Goal: Transaction & Acquisition: Purchase product/service

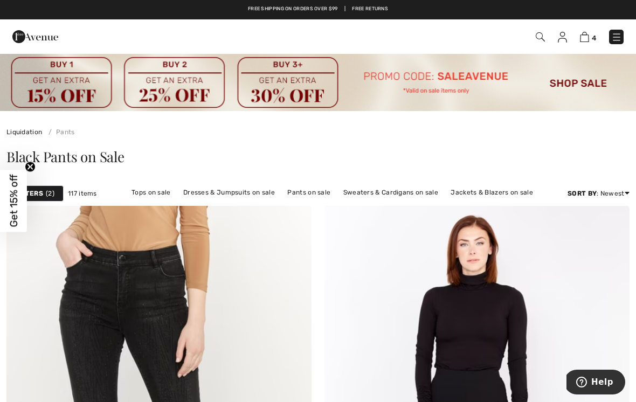
click at [588, 35] on img at bounding box center [584, 37] width 9 height 10
click at [589, 33] on img at bounding box center [584, 37] width 9 height 10
click at [588, 41] on img at bounding box center [584, 37] width 9 height 10
click at [588, 35] on img at bounding box center [584, 37] width 9 height 10
click at [583, 38] on img at bounding box center [584, 37] width 9 height 10
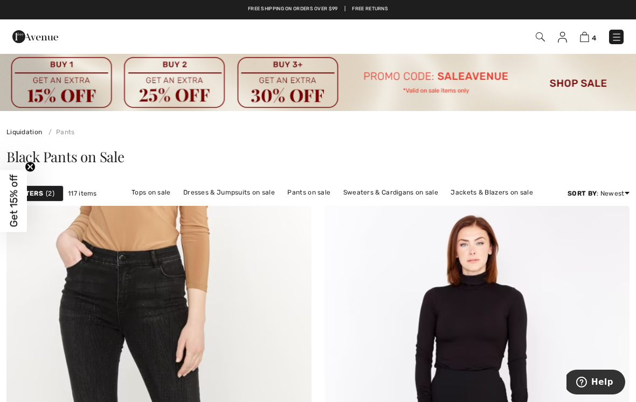
click at [594, 31] on link "4" at bounding box center [588, 36] width 16 height 13
click at [589, 34] on img at bounding box center [584, 37] width 9 height 10
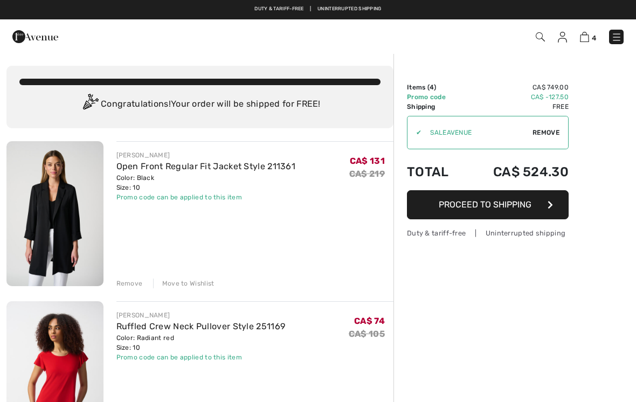
click at [587, 35] on img at bounding box center [584, 37] width 9 height 10
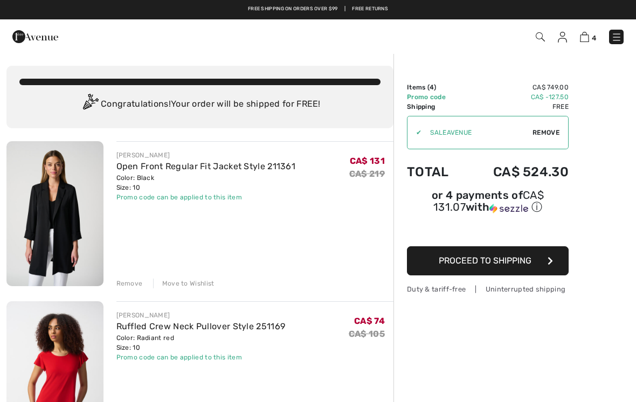
click at [548, 130] on span "Remove" at bounding box center [546, 133] width 27 height 10
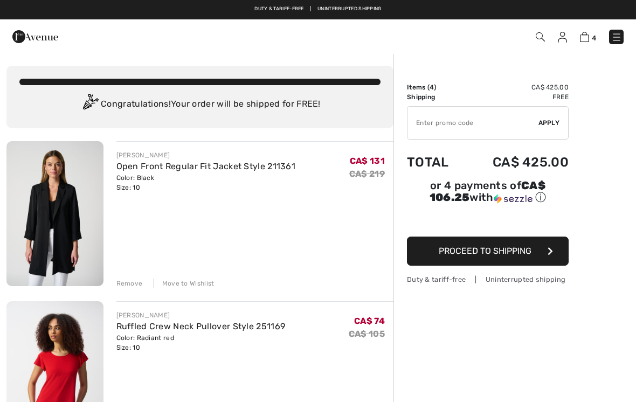
click at [553, 120] on span "Apply" at bounding box center [550, 123] width 22 height 10
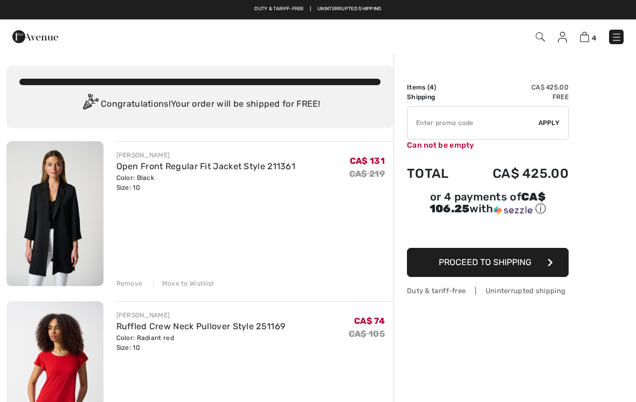
click at [511, 124] on input "TEXT" at bounding box center [473, 123] width 131 height 32
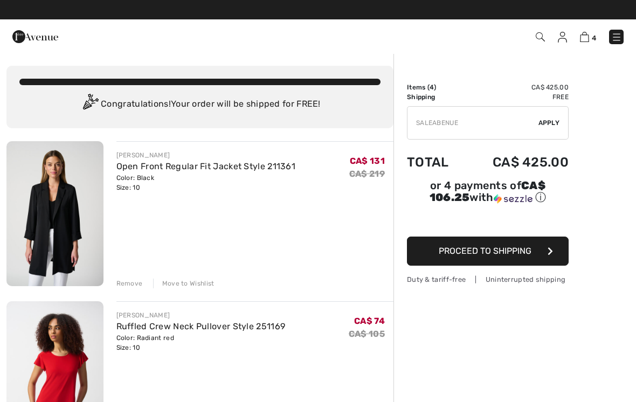
click at [554, 119] on span "Apply" at bounding box center [550, 123] width 22 height 10
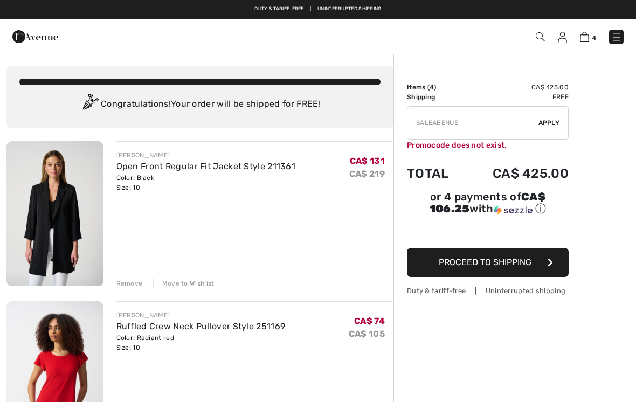
click at [478, 121] on input "TEXT" at bounding box center [473, 123] width 131 height 32
type input "SALEAVENUE"
click at [561, 120] on div "✔ Apply Remove" at bounding box center [488, 122] width 162 height 33
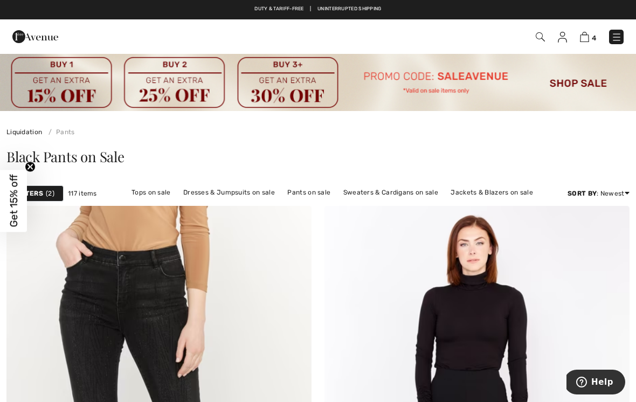
click at [585, 42] on img at bounding box center [584, 37] width 9 height 10
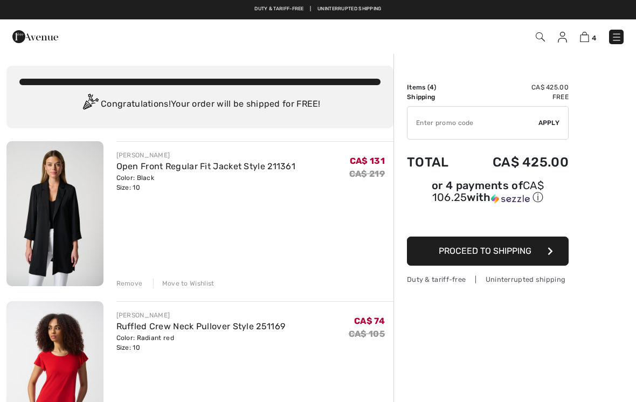
click at [476, 120] on input "TEXT" at bounding box center [473, 123] width 131 height 32
type input "SALEAVENUE"
click at [553, 122] on span "Apply" at bounding box center [550, 123] width 22 height 10
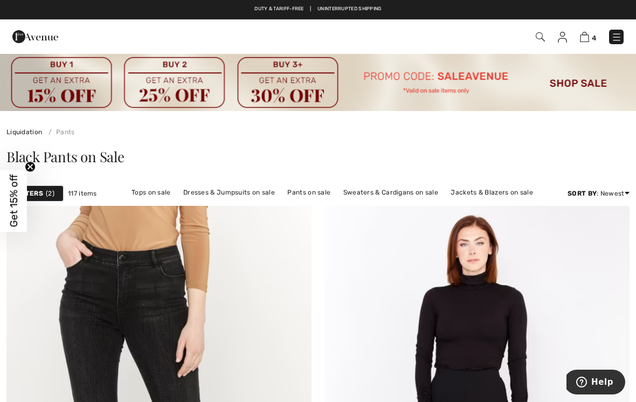
click at [236, 190] on link "Dresses & Jumpsuits on sale" at bounding box center [229, 193] width 102 height 14
click at [253, 197] on link "Dresses & Jumpsuits on sale" at bounding box center [229, 193] width 102 height 14
click at [232, 193] on link "Dresses & Jumpsuits on sale" at bounding box center [229, 193] width 102 height 14
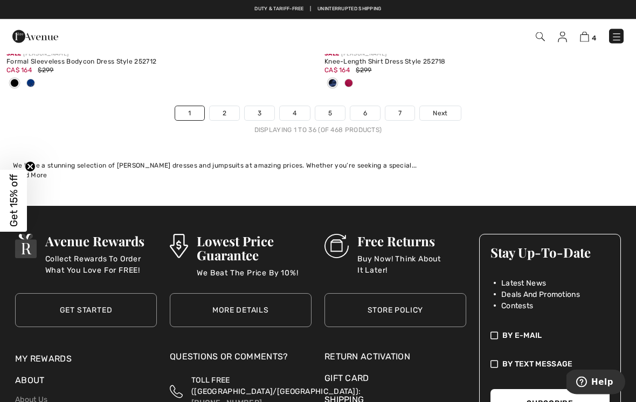
scroll to position [9576, 0]
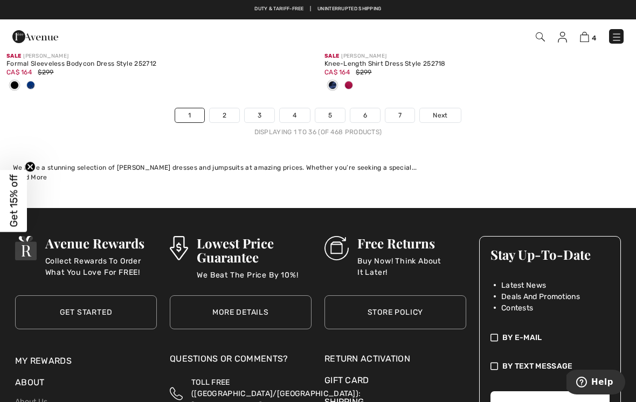
click at [228, 108] on link "2" at bounding box center [225, 115] width 30 height 14
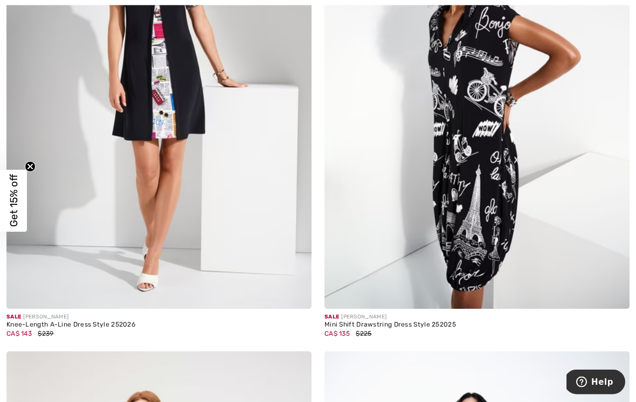
scroll to position [7099, 0]
click at [504, 158] on img at bounding box center [477, 80] width 305 height 458
click at [516, 132] on img at bounding box center [477, 80] width 305 height 458
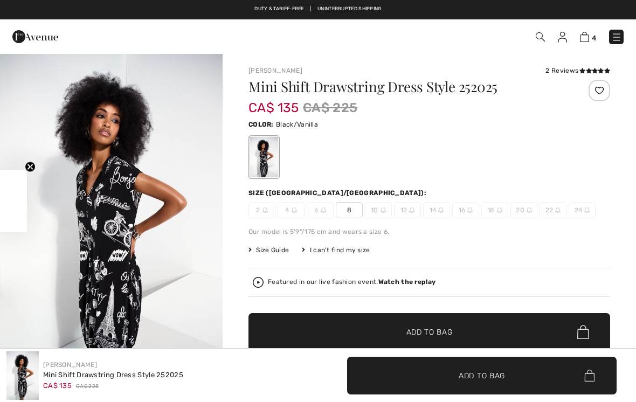
checkbox input "true"
click at [569, 70] on div "2 Reviews" at bounding box center [578, 71] width 65 height 10
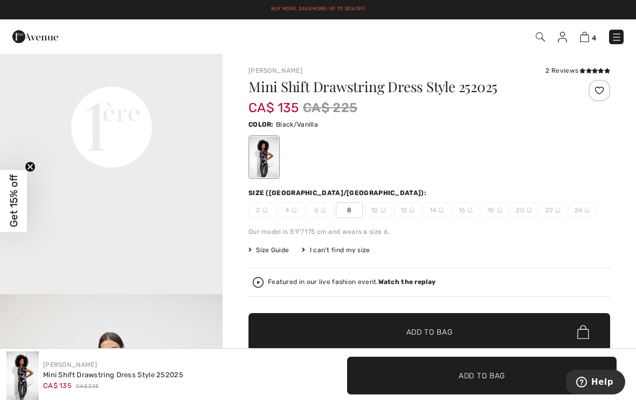
click at [446, 330] on span "Add to Bag" at bounding box center [430, 332] width 46 height 11
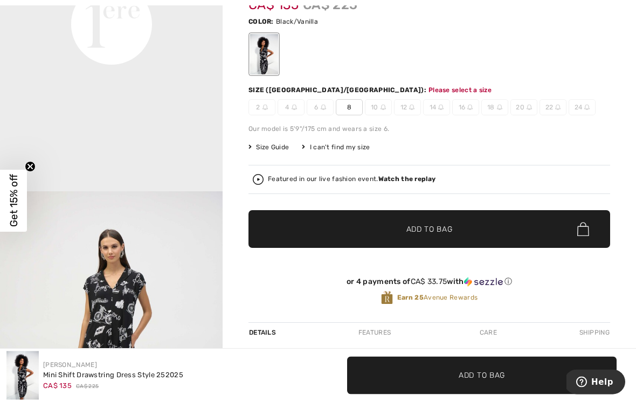
scroll to position [111, 0]
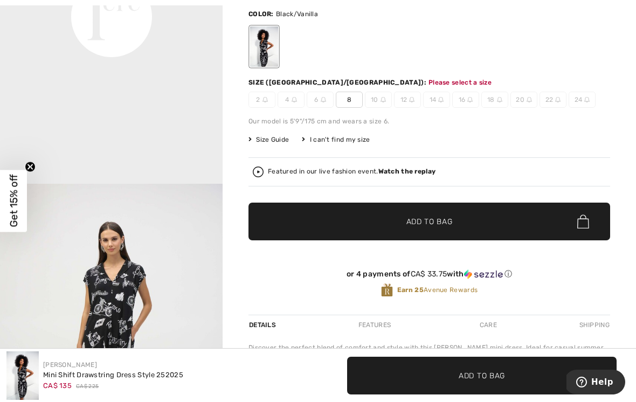
click at [356, 98] on span "8" at bounding box center [349, 100] width 27 height 16
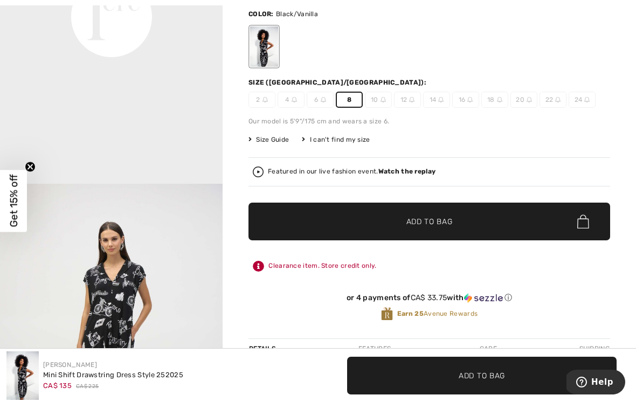
click at [447, 226] on span "Add to Bag" at bounding box center [430, 221] width 46 height 11
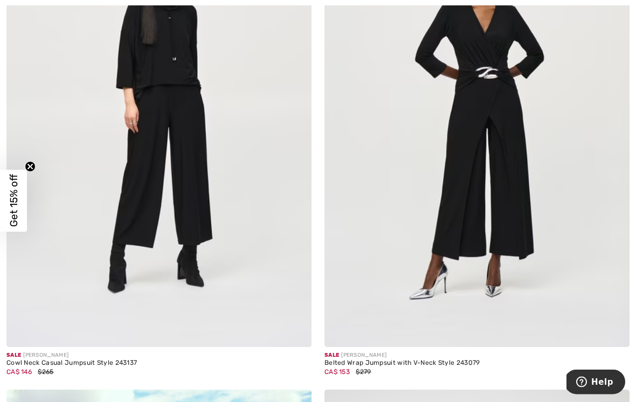
scroll to position [8080, 0]
click at [201, 182] on img at bounding box center [158, 118] width 305 height 458
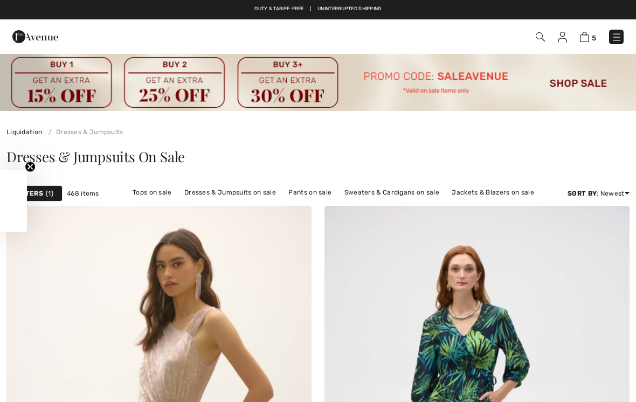
checkbox input "true"
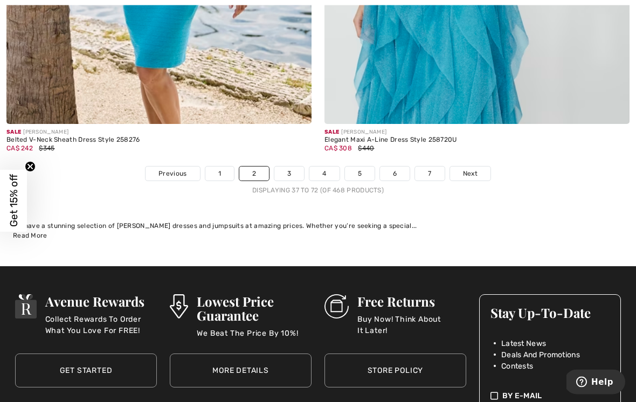
scroll to position [9322, 0]
click at [296, 167] on link "3" at bounding box center [290, 174] width 30 height 14
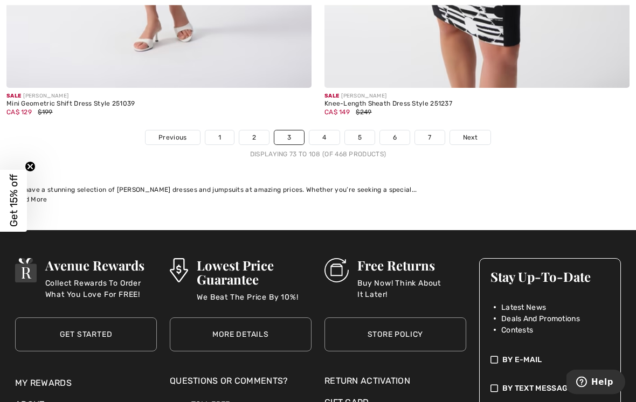
scroll to position [9589, 0]
click at [333, 131] on link "4" at bounding box center [325, 138] width 30 height 14
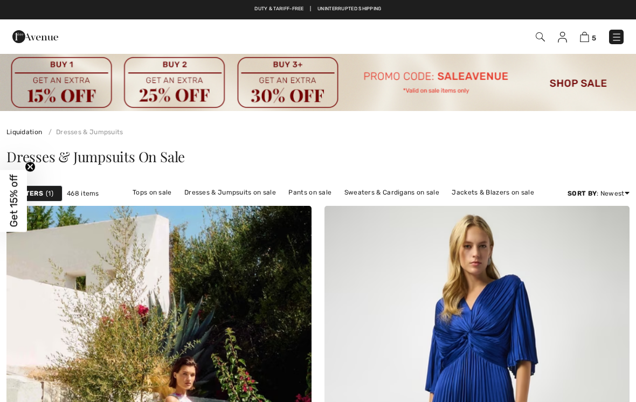
checkbox input "true"
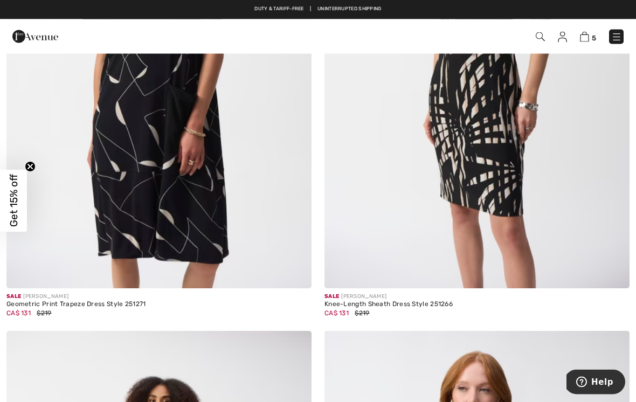
scroll to position [872, 0]
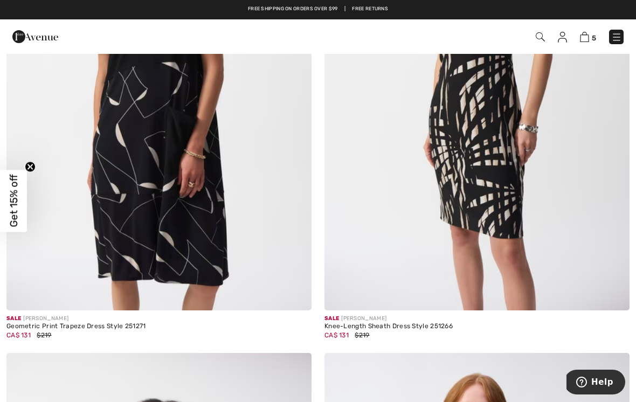
click at [222, 204] on img at bounding box center [158, 82] width 305 height 458
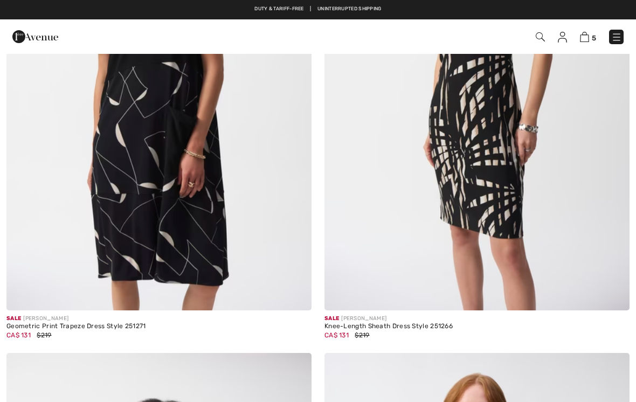
checkbox input "true"
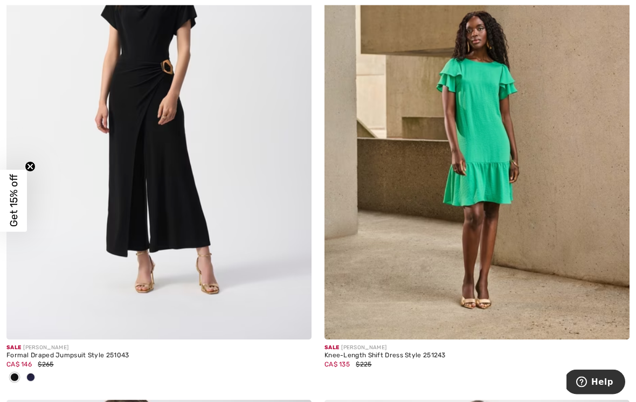
scroll to position [7622, 0]
click at [558, 155] on img at bounding box center [477, 111] width 305 height 458
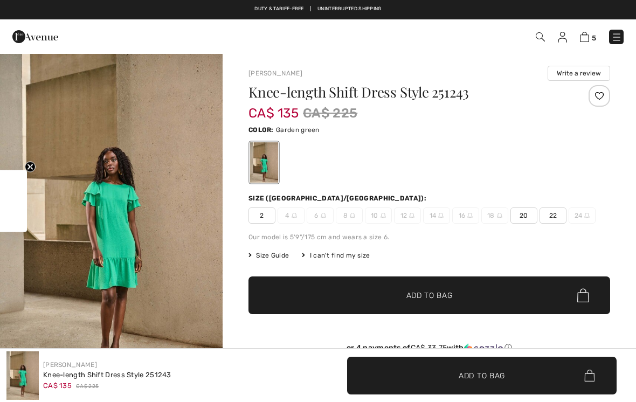
checkbox input "true"
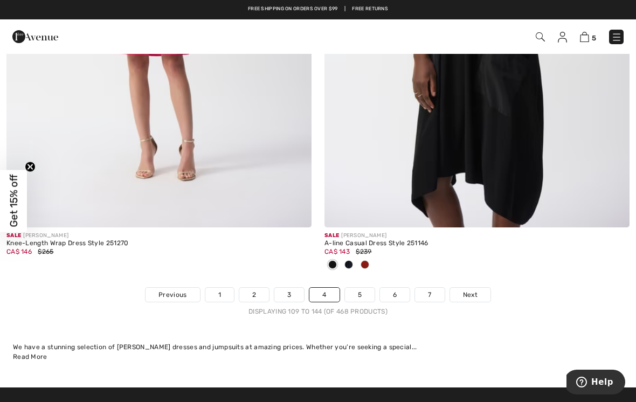
scroll to position [9267, 0]
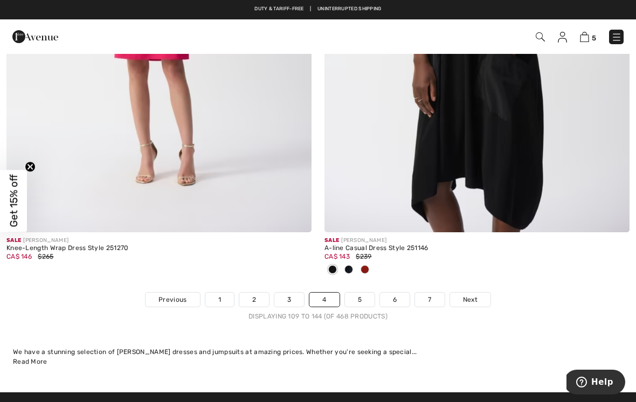
click at [532, 139] on img at bounding box center [477, 4] width 305 height 458
click at [538, 127] on img at bounding box center [477, 4] width 305 height 458
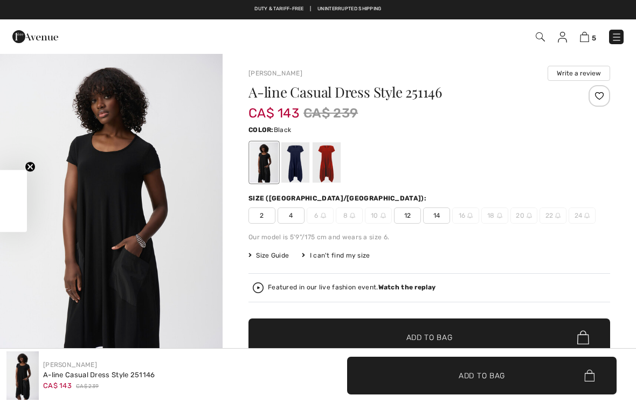
checkbox input "true"
click at [299, 156] on div at bounding box center [296, 162] width 28 height 40
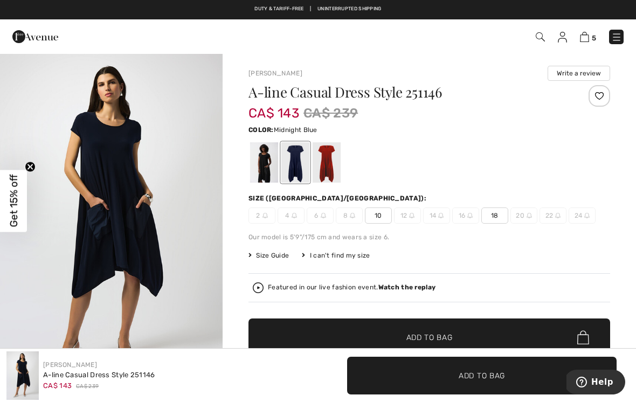
click at [328, 155] on div at bounding box center [327, 162] width 28 height 40
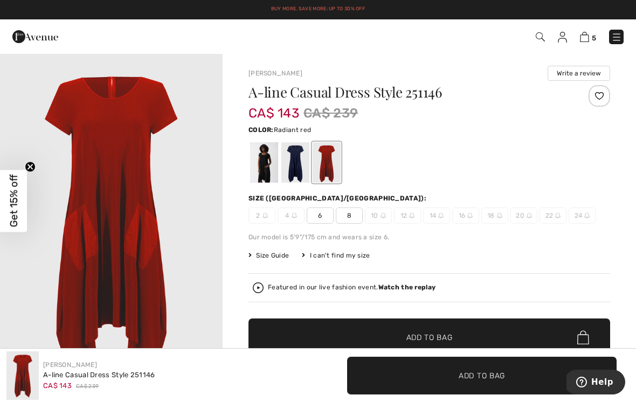
click at [299, 154] on div at bounding box center [296, 162] width 28 height 40
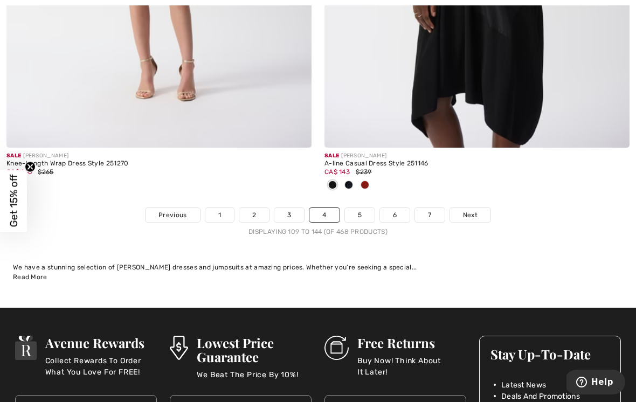
scroll to position [9351, 0]
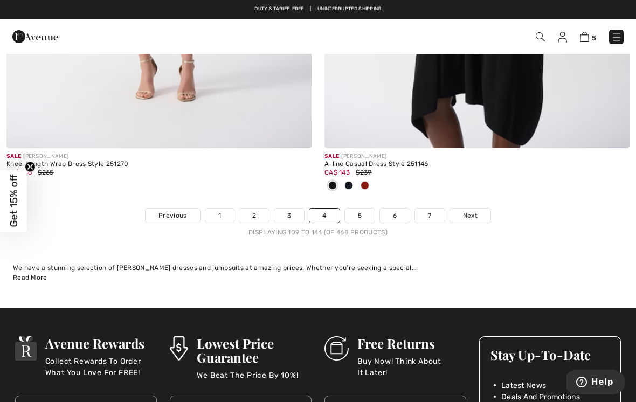
click at [364, 209] on link "5" at bounding box center [360, 216] width 30 height 14
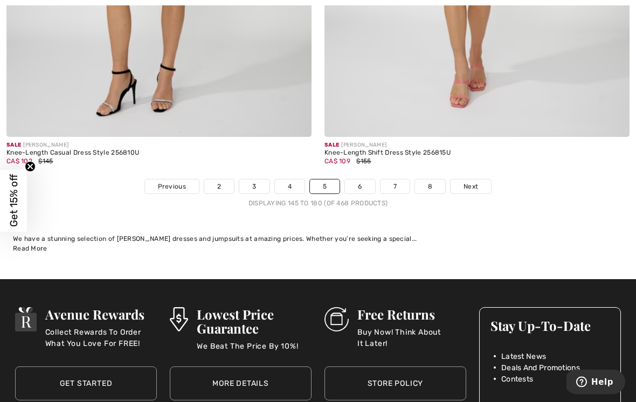
scroll to position [9369, 0]
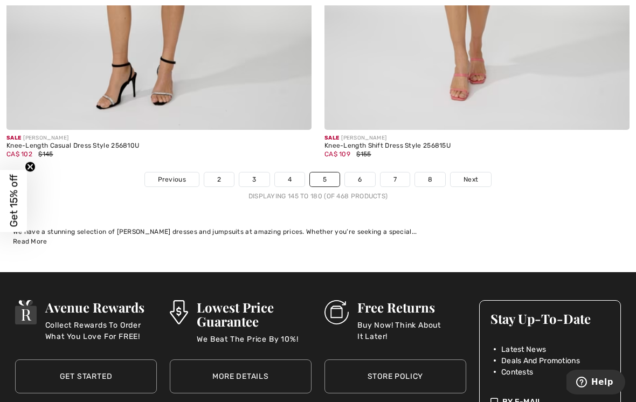
click at [359, 173] on link "6" at bounding box center [360, 180] width 30 height 14
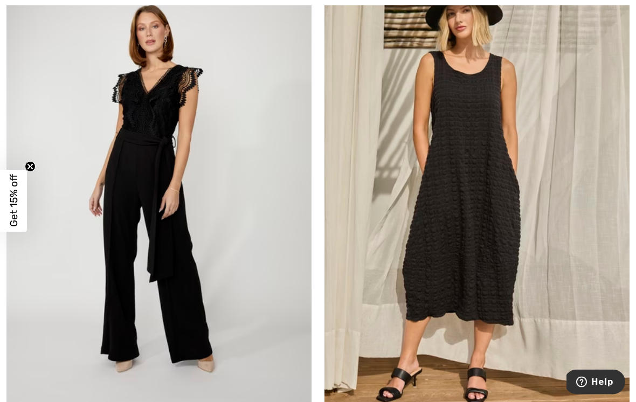
scroll to position [738, 0]
click at [505, 180] on img at bounding box center [477, 198] width 305 height 458
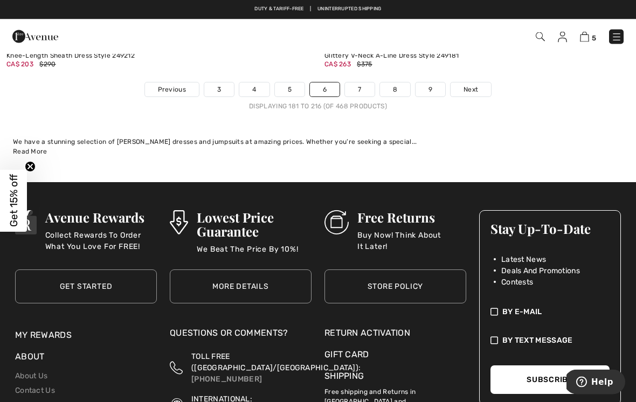
scroll to position [9388, 0]
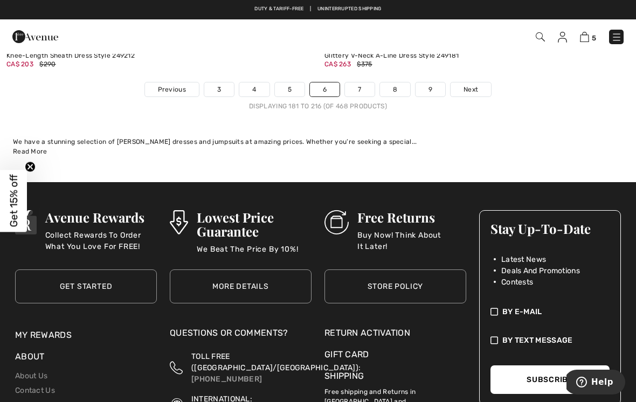
click at [369, 83] on link "7" at bounding box center [359, 90] width 29 height 14
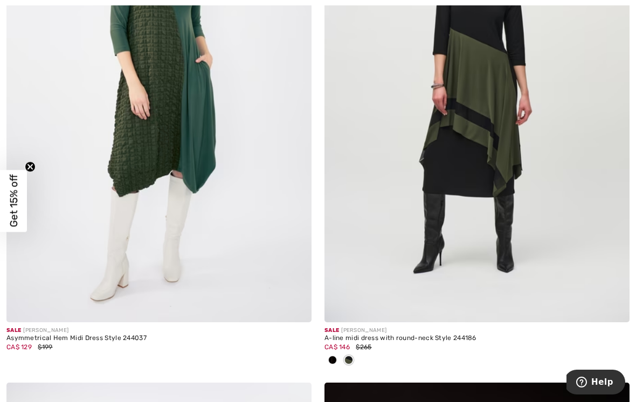
scroll to position [7174, 0]
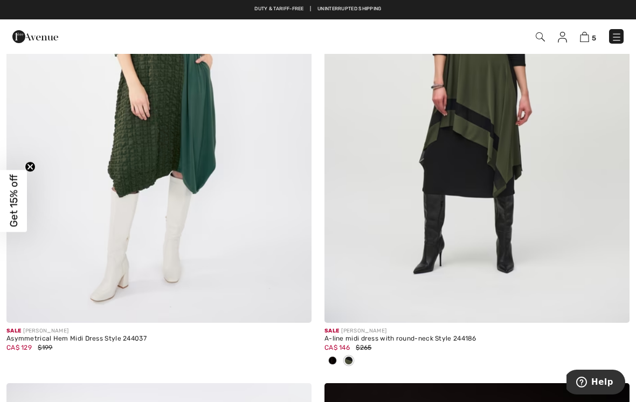
click at [517, 155] on img at bounding box center [477, 94] width 305 height 458
click at [520, 141] on img at bounding box center [477, 94] width 305 height 458
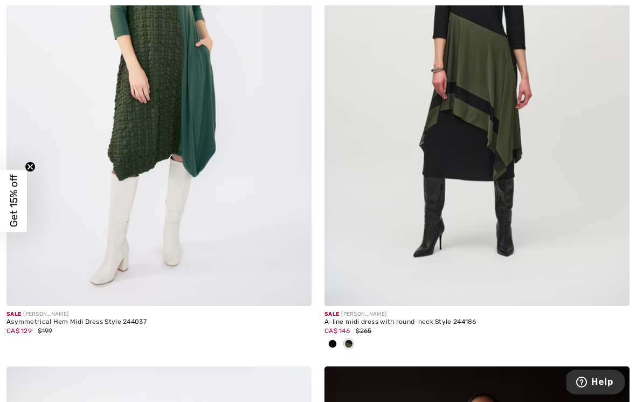
click at [511, 133] on img at bounding box center [477, 77] width 305 height 458
click at [511, 138] on img at bounding box center [477, 77] width 305 height 458
click at [509, 139] on img at bounding box center [477, 77] width 305 height 458
click at [493, 168] on img at bounding box center [477, 77] width 305 height 458
click at [496, 181] on img at bounding box center [477, 77] width 305 height 458
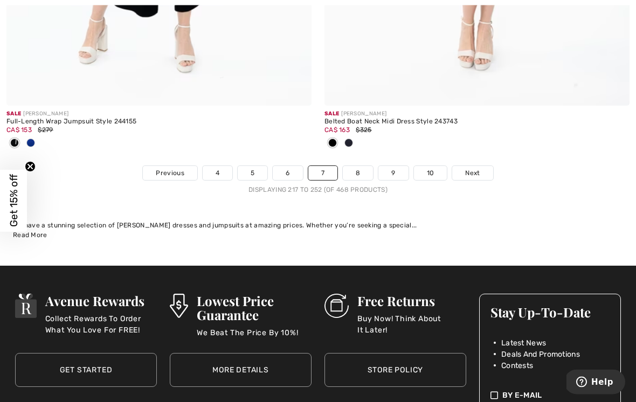
scroll to position [9465, 0]
click at [365, 166] on link "8" at bounding box center [358, 173] width 30 height 14
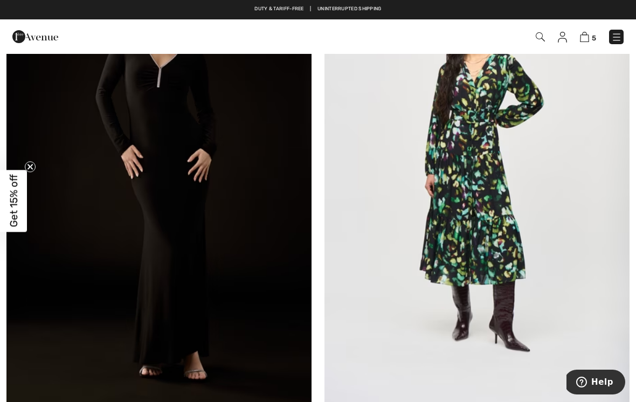
scroll to position [2846, 0]
